Goal: Entertainment & Leisure: Consume media (video, audio)

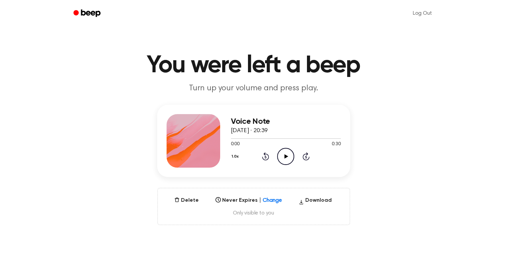
click at [288, 153] on icon "Play Audio" at bounding box center [285, 156] width 17 height 17
click at [289, 160] on icon "Play Audio" at bounding box center [285, 156] width 17 height 17
click at [279, 145] on div "0:00 0:26" at bounding box center [286, 144] width 110 height 7
click at [285, 153] on icon "Play Audio" at bounding box center [285, 156] width 17 height 17
click at [281, 149] on icon "Pause Audio" at bounding box center [285, 156] width 17 height 17
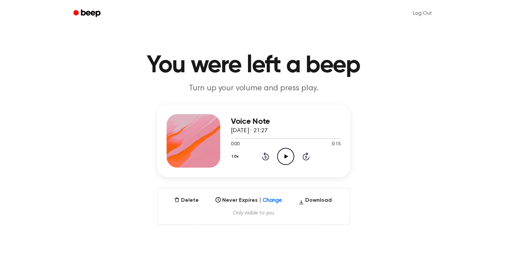
click at [285, 153] on icon "Play Audio" at bounding box center [285, 156] width 17 height 17
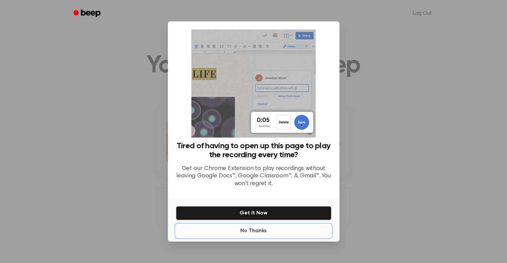
click at [254, 232] on button "No Thanks" at bounding box center [253, 230] width 155 height 13
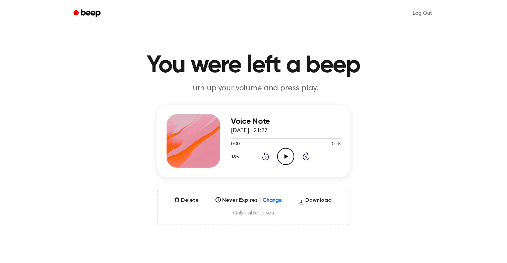
click at [284, 155] on icon at bounding box center [286, 156] width 4 height 4
click at [288, 156] on icon "Pause Audio" at bounding box center [285, 156] width 17 height 17
click at [289, 154] on icon "Play Audio" at bounding box center [285, 156] width 17 height 17
click at [289, 154] on icon "Pause Audio" at bounding box center [285, 156] width 17 height 17
click at [288, 157] on icon "Play Audio" at bounding box center [285, 156] width 17 height 17
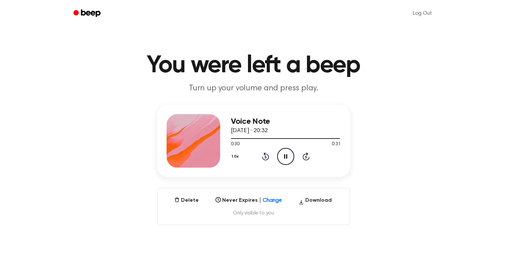
click at [284, 156] on icon at bounding box center [285, 156] width 3 height 4
